Goal: Task Accomplishment & Management: Use online tool/utility

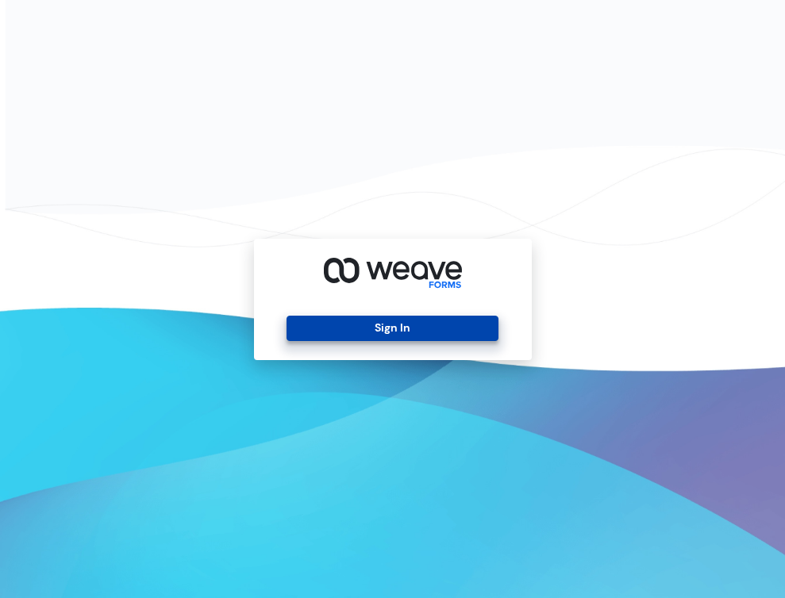
drag, startPoint x: 481, startPoint y: 341, endPoint x: 485, endPoint y: 331, distance: 11.0
click at [485, 331] on div "Sign In" at bounding box center [393, 299] width 278 height 121
click at [485, 330] on button "Sign In" at bounding box center [392, 328] width 212 height 25
